Goal: Check status

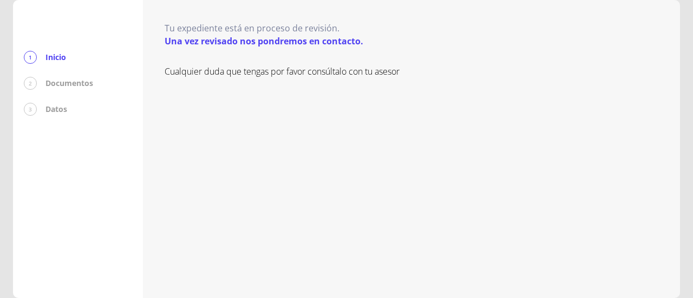
click at [556, 29] on div "Tu expediente está en proceso de revisión. Una vez revisado nos pondremos en co…" at bounding box center [410, 35] width 493 height 26
